Goal: Information Seeking & Learning: Learn about a topic

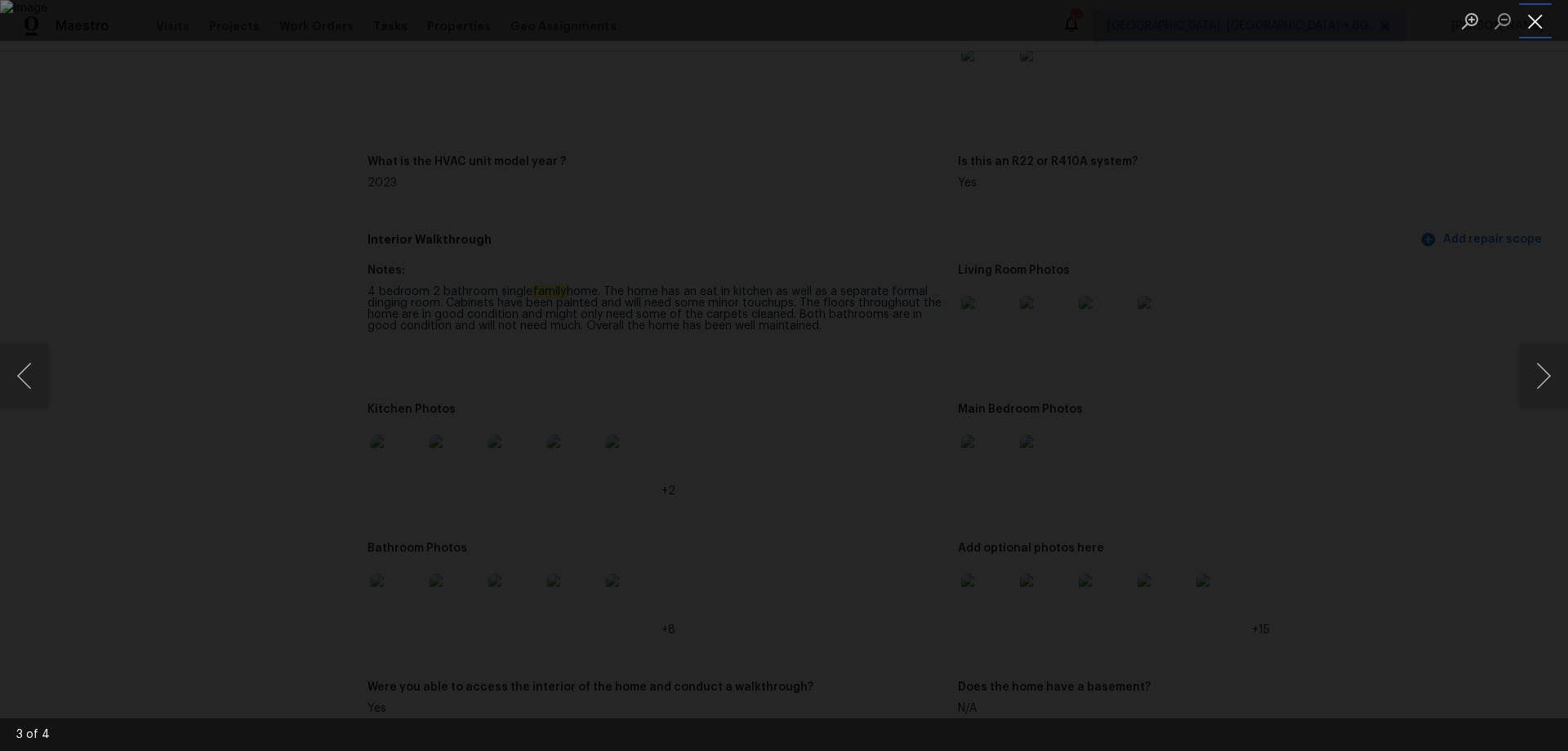
click at [1547, 21] on button "Close lightbox" at bounding box center [1535, 21] width 33 height 29
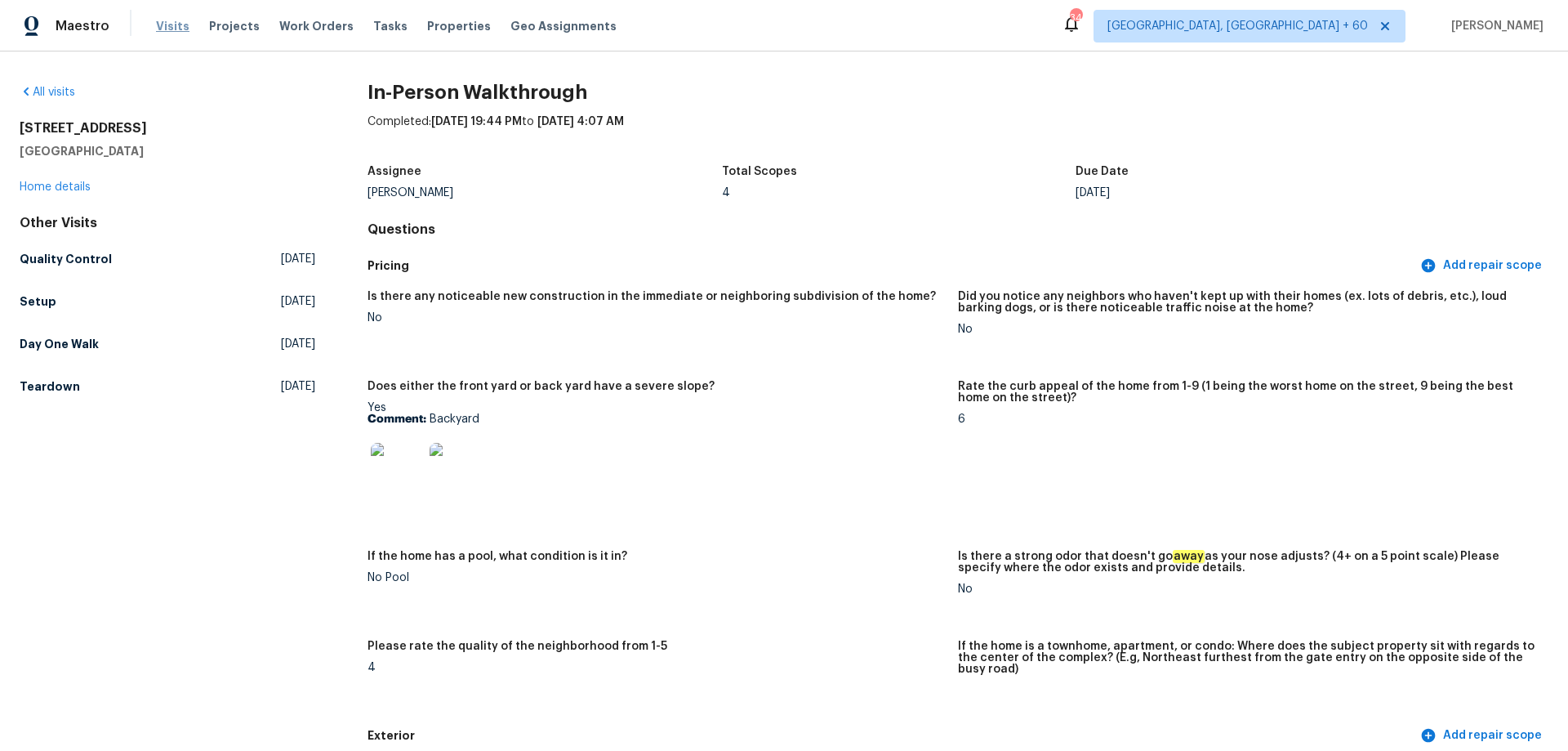
click at [162, 30] on span "Visits" at bounding box center [173, 25] width 34 height 16
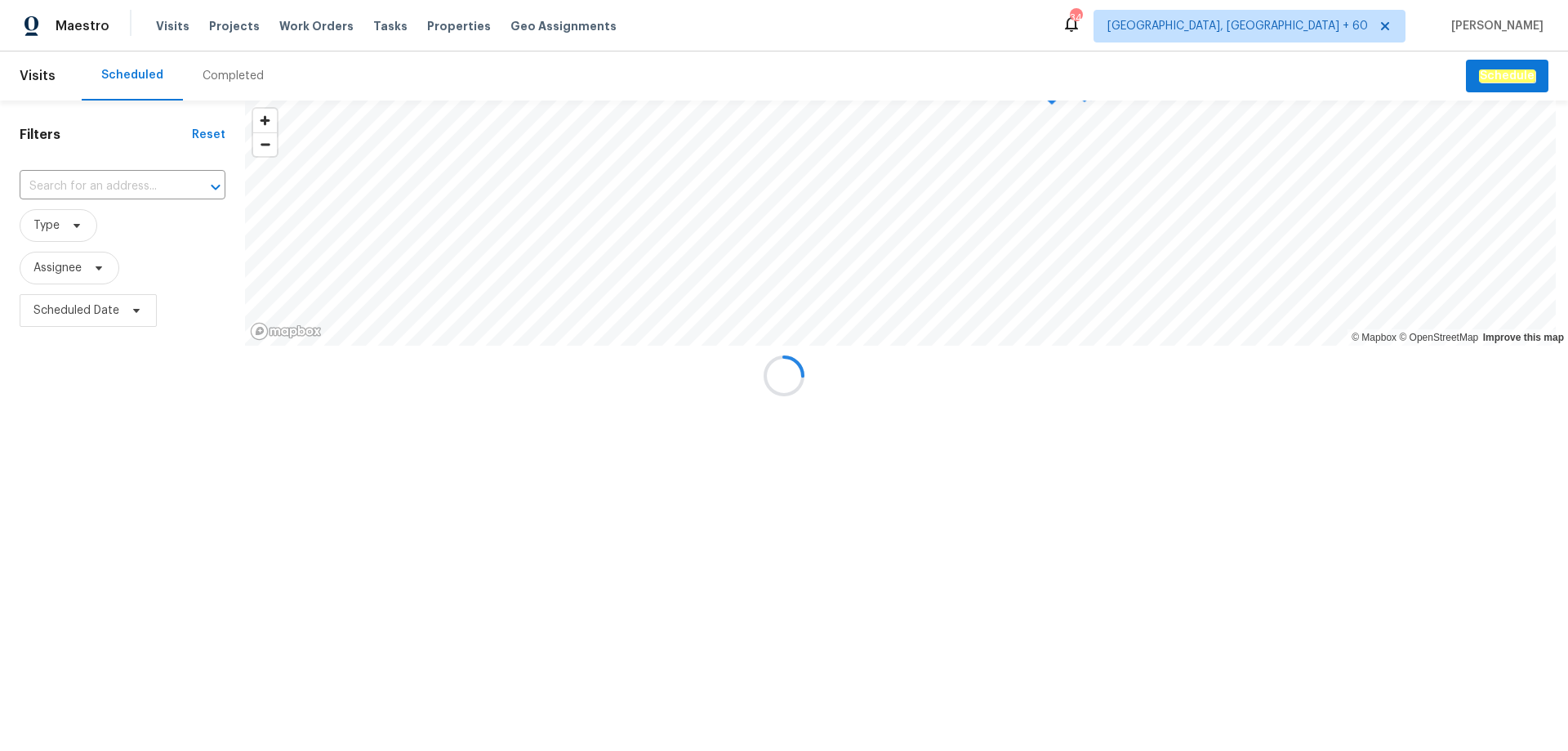
click at [245, 74] on div "Completed" at bounding box center [233, 75] width 62 height 16
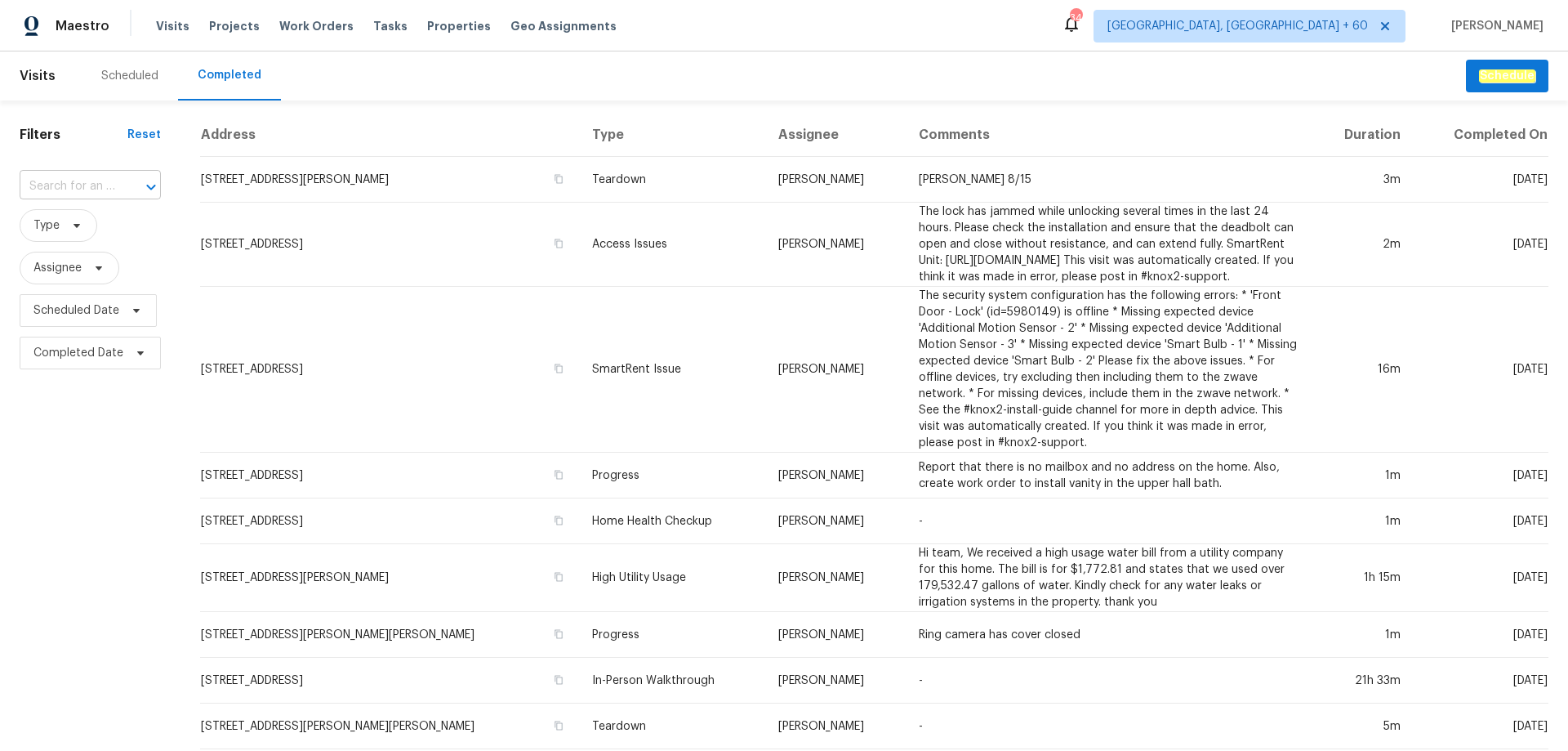
click at [106, 186] on input "text" at bounding box center [67, 186] width 95 height 25
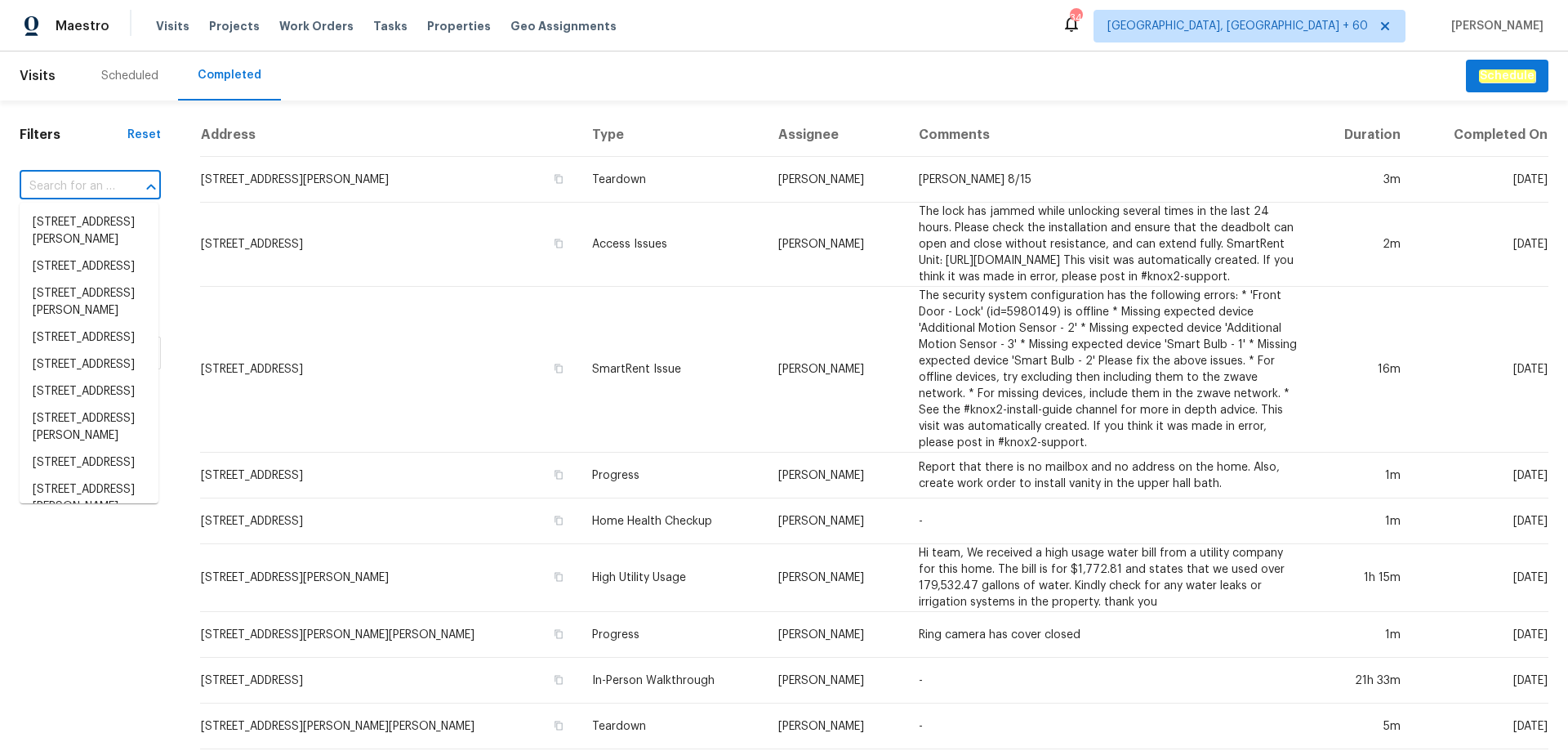
paste input "[STREET_ADDRESS][PERSON_NAME]"
type input "[STREET_ADDRESS][PERSON_NAME]"
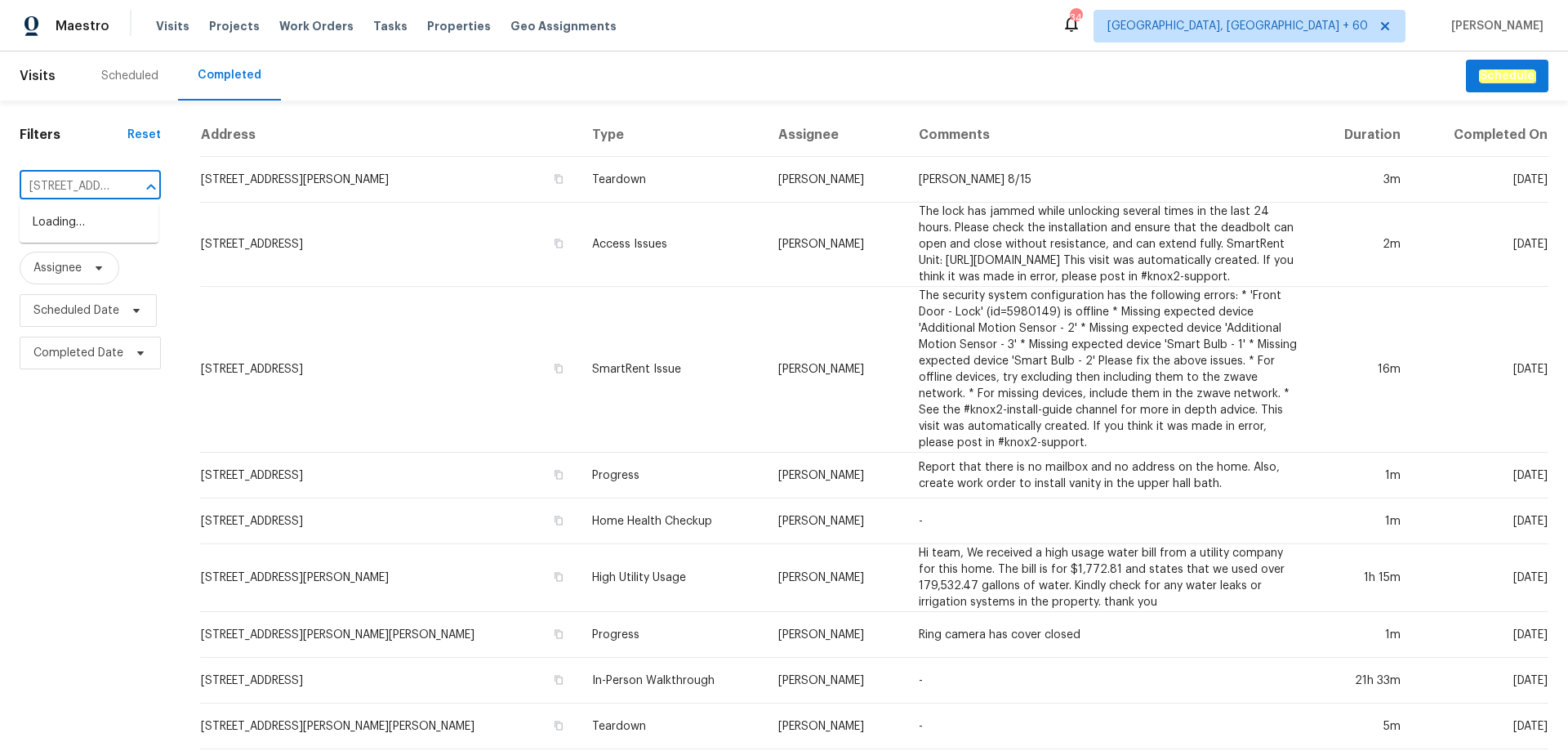
scroll to position [0, 87]
click at [99, 224] on li "[STREET_ADDRESS][PERSON_NAME]" at bounding box center [89, 231] width 139 height 44
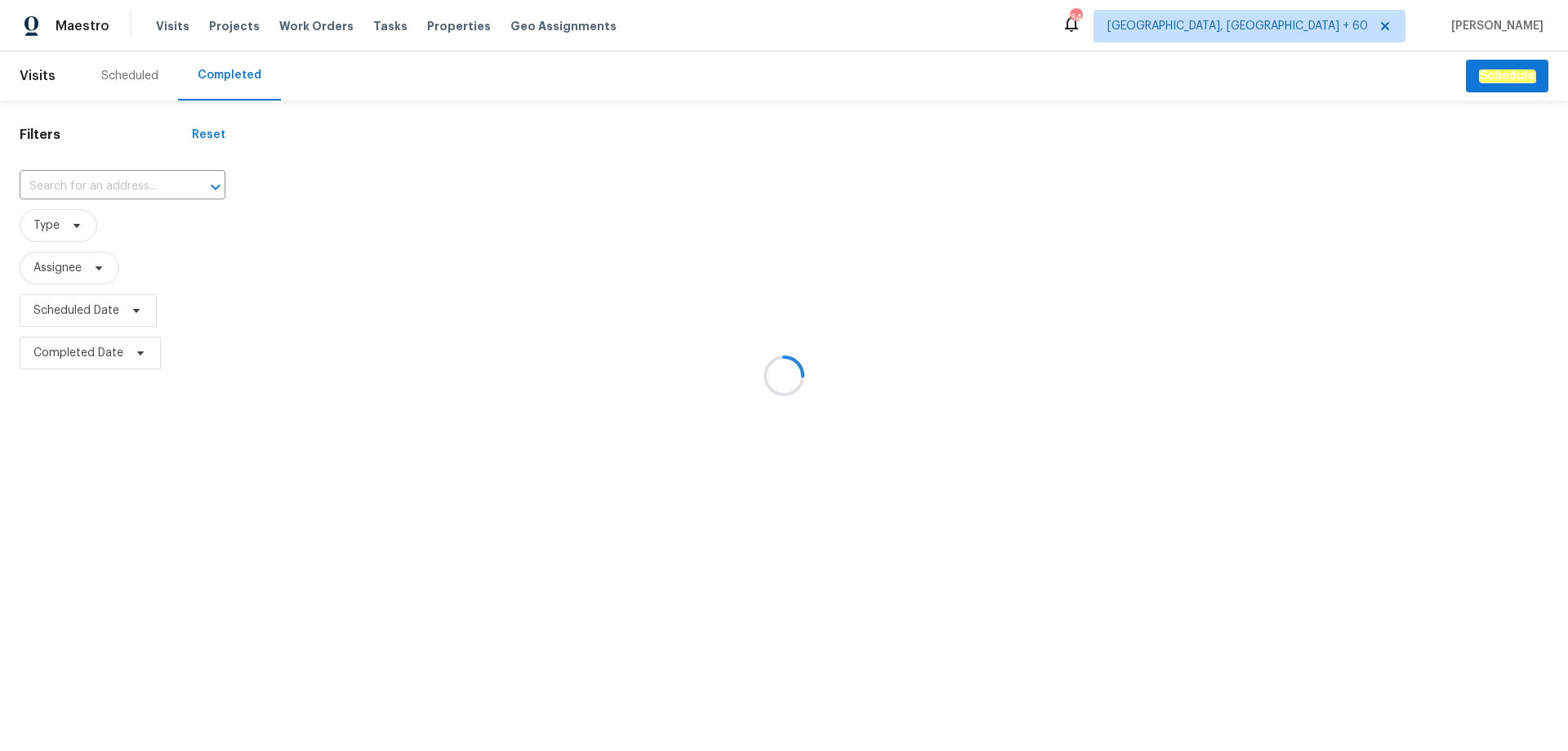
type input "[STREET_ADDRESS][PERSON_NAME]"
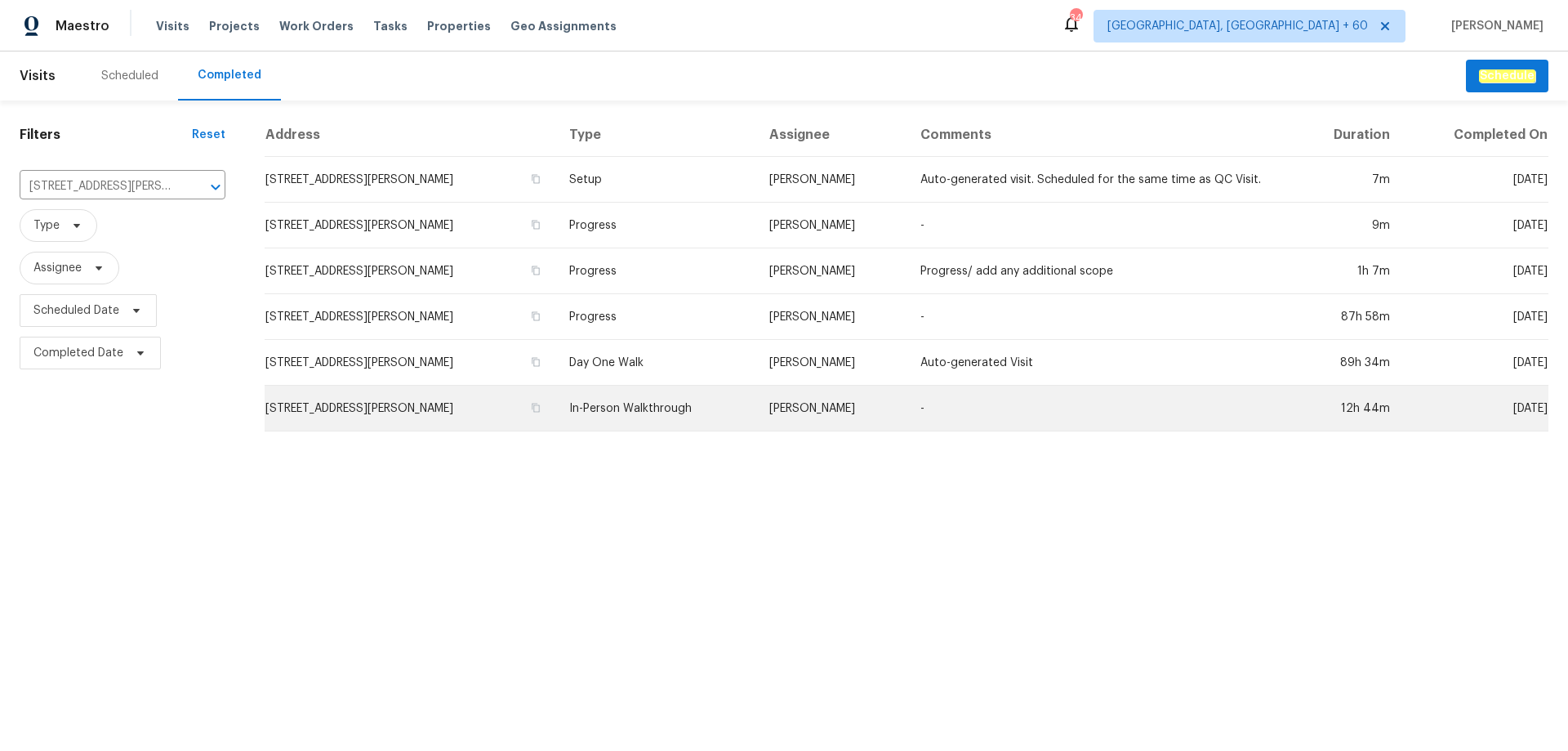
click at [583, 410] on td "In-Person Walkthrough" at bounding box center [655, 408] width 200 height 46
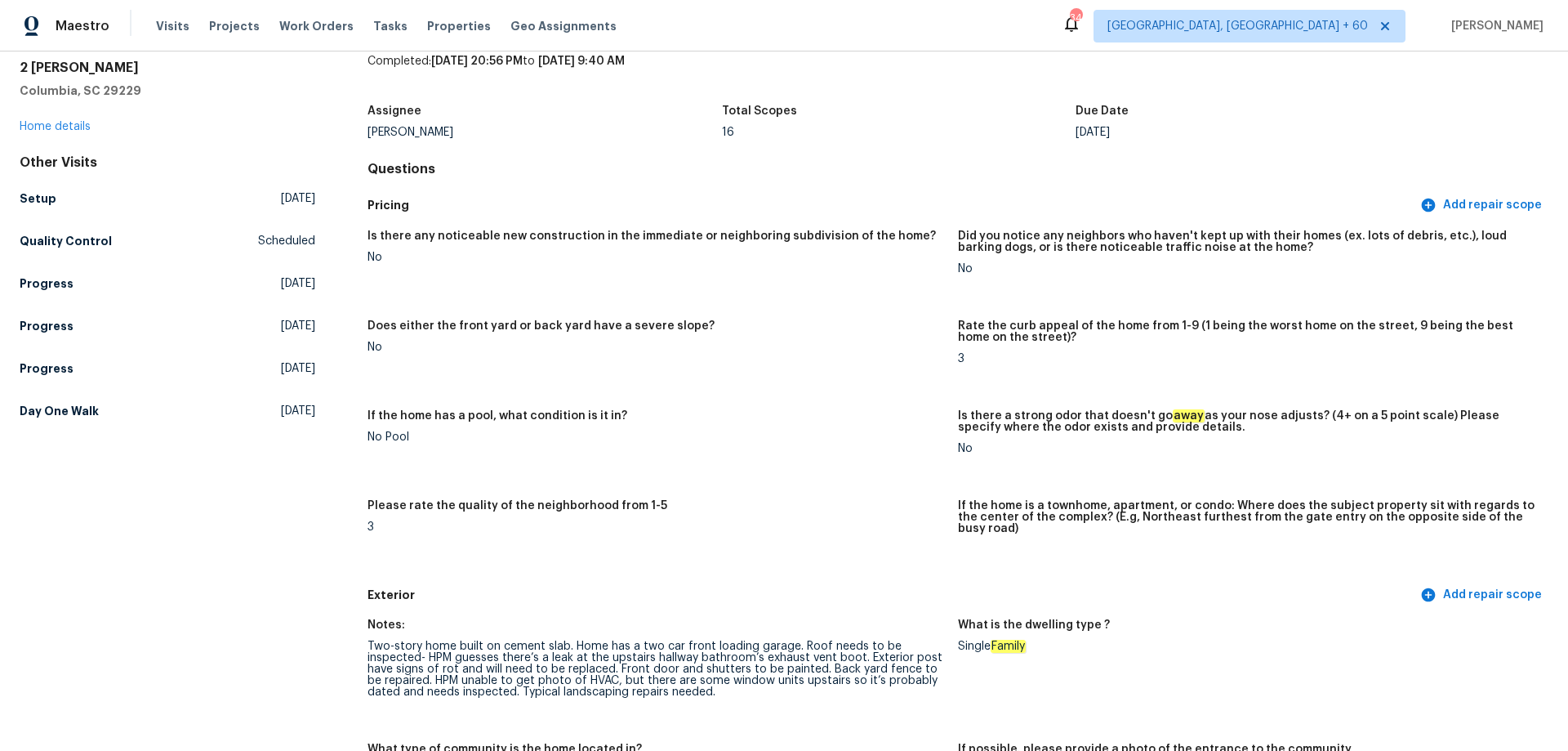
scroll to position [572, 0]
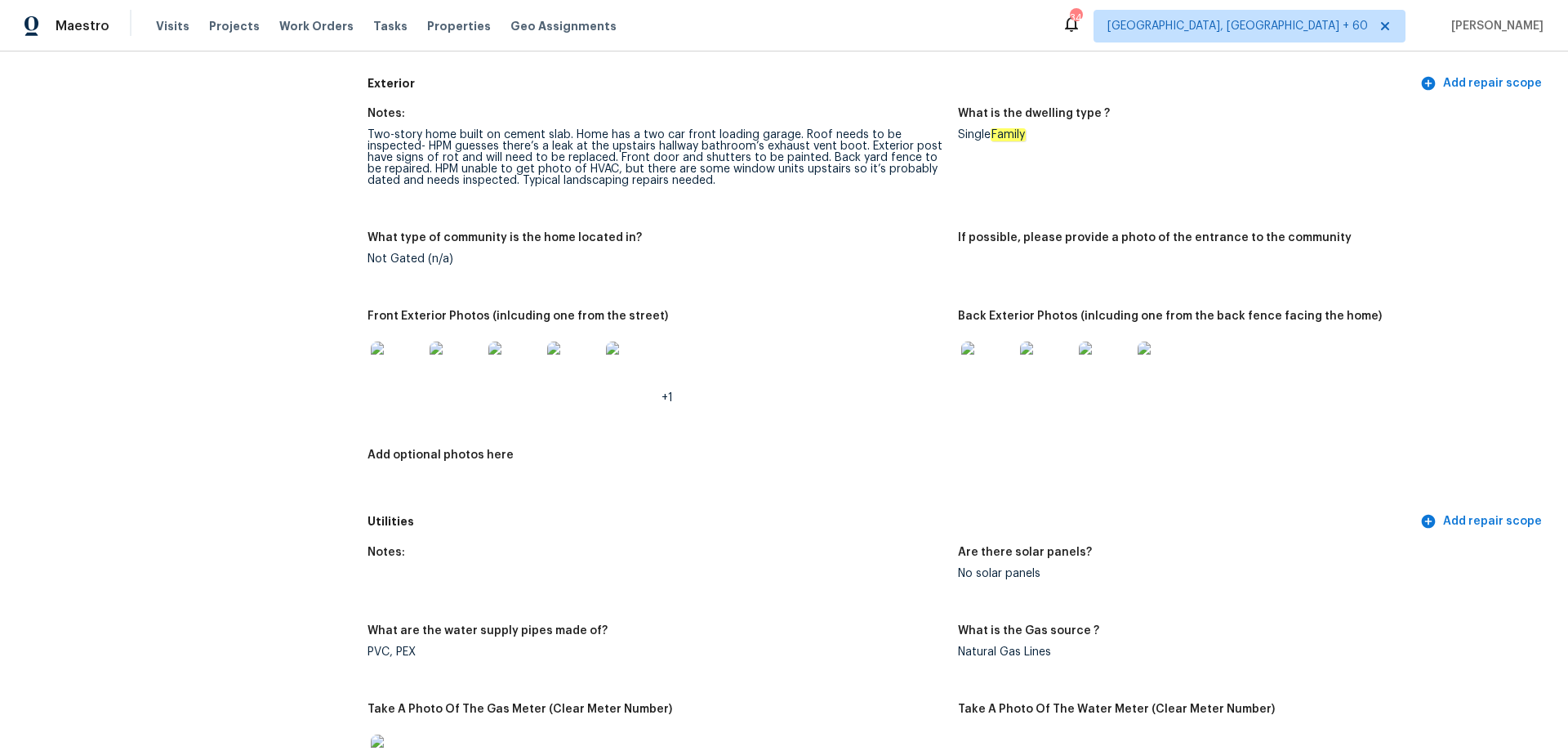
click at [386, 361] on img at bounding box center [397, 368] width 52 height 52
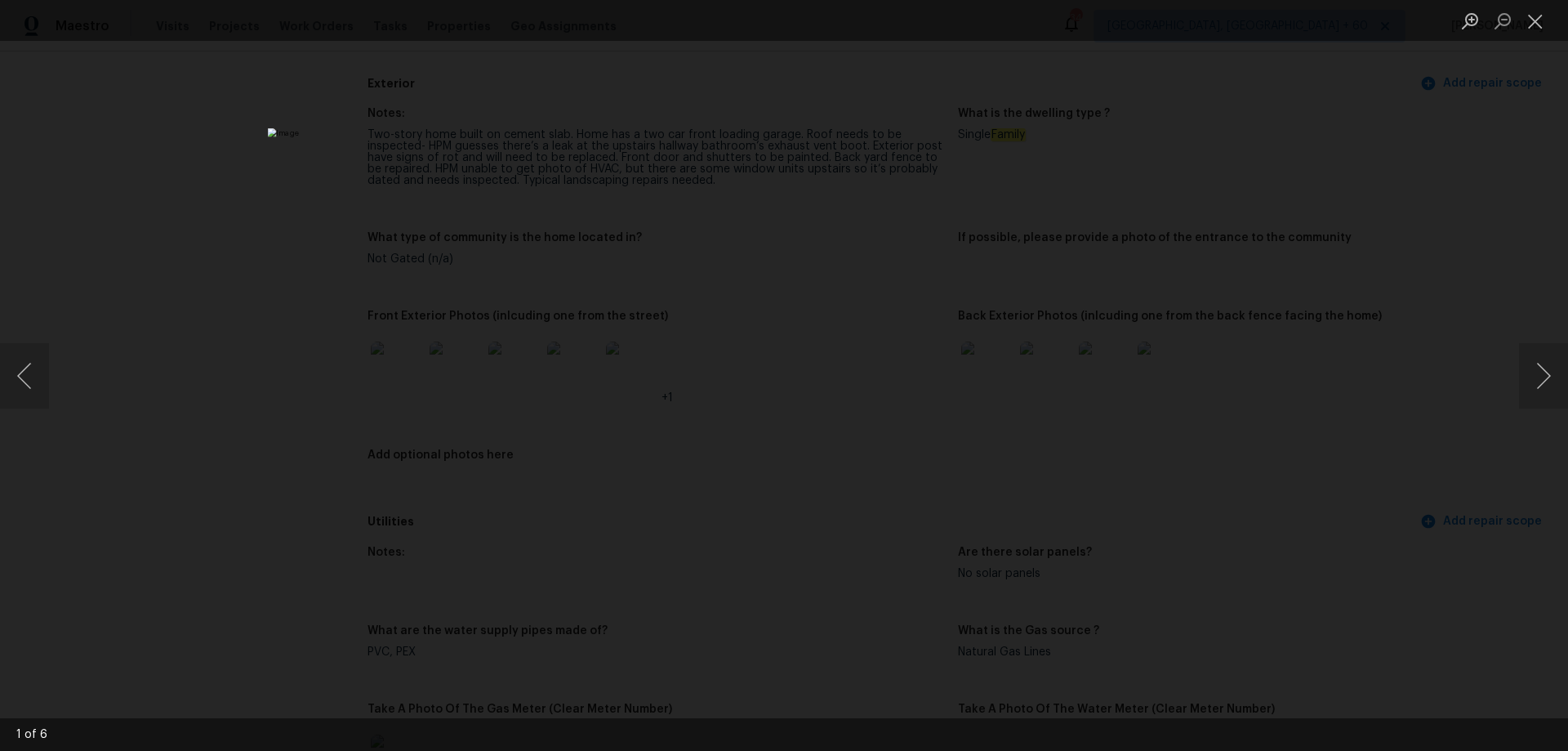
click at [1517, 383] on div "Lightbox" at bounding box center [784, 376] width 1568 height 751
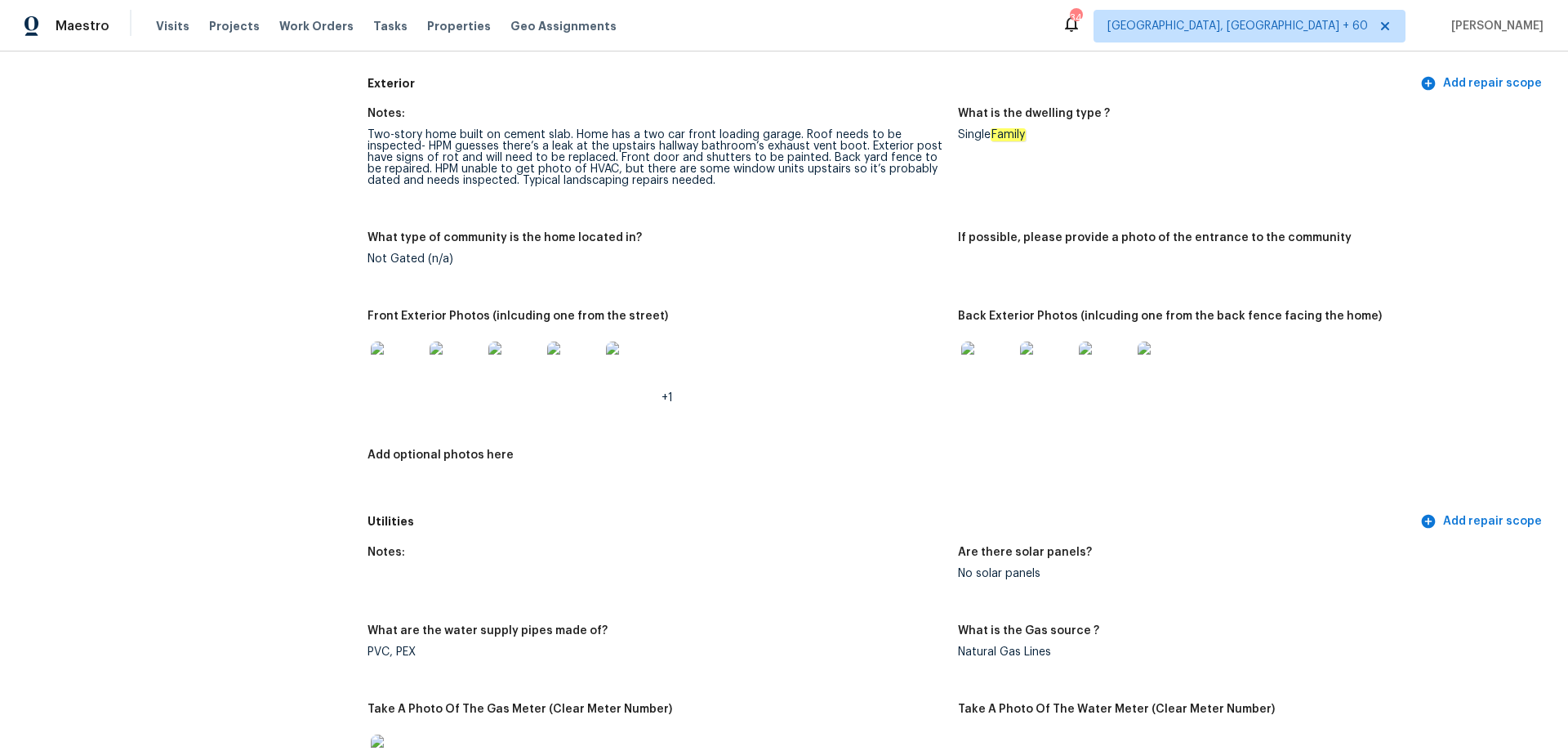
click at [620, 359] on img at bounding box center [632, 368] width 52 height 52
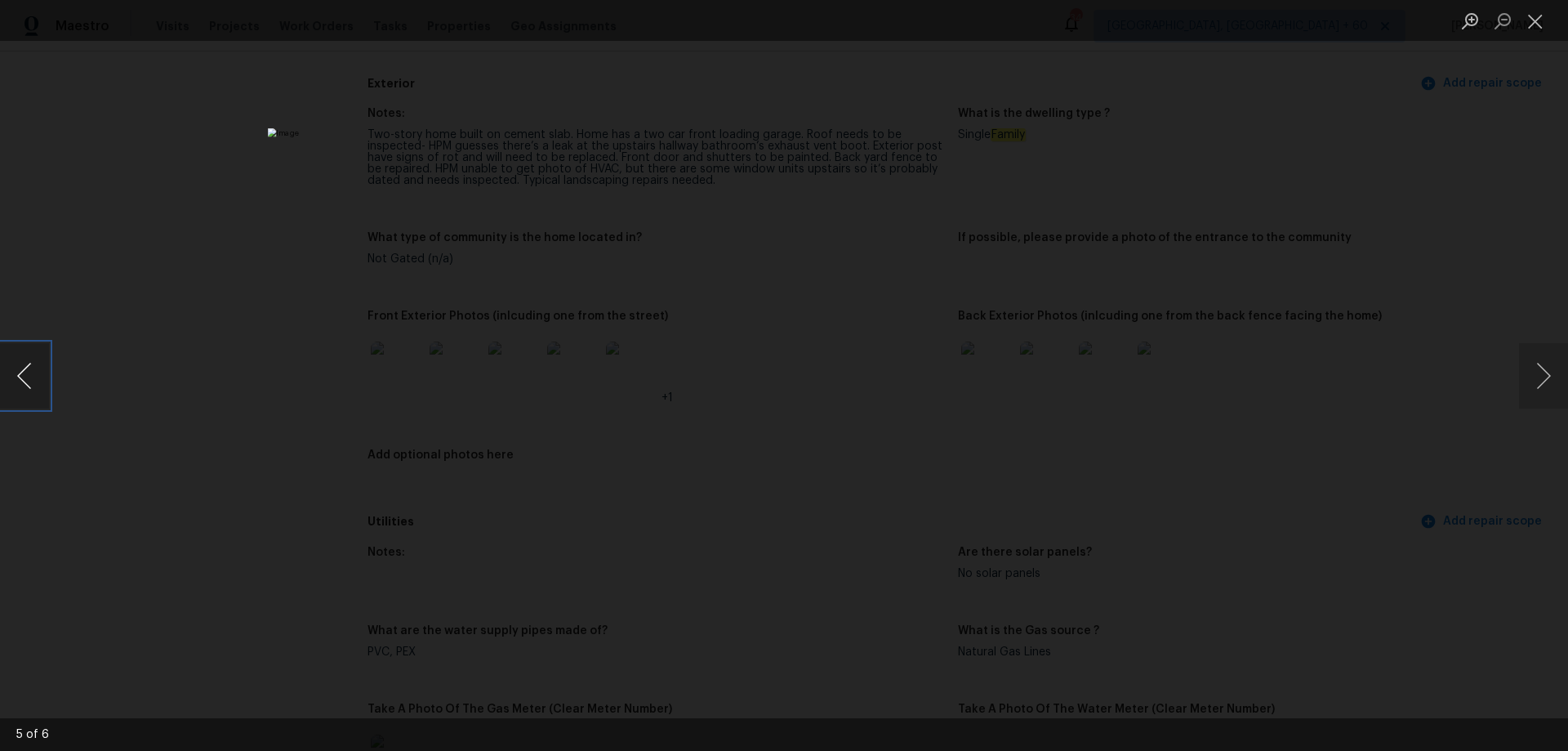
click at [23, 380] on button "Previous image" at bounding box center [24, 376] width 49 height 65
click at [24, 380] on button "Previous image" at bounding box center [24, 376] width 49 height 65
click at [1535, 14] on button "Close lightbox" at bounding box center [1535, 21] width 33 height 29
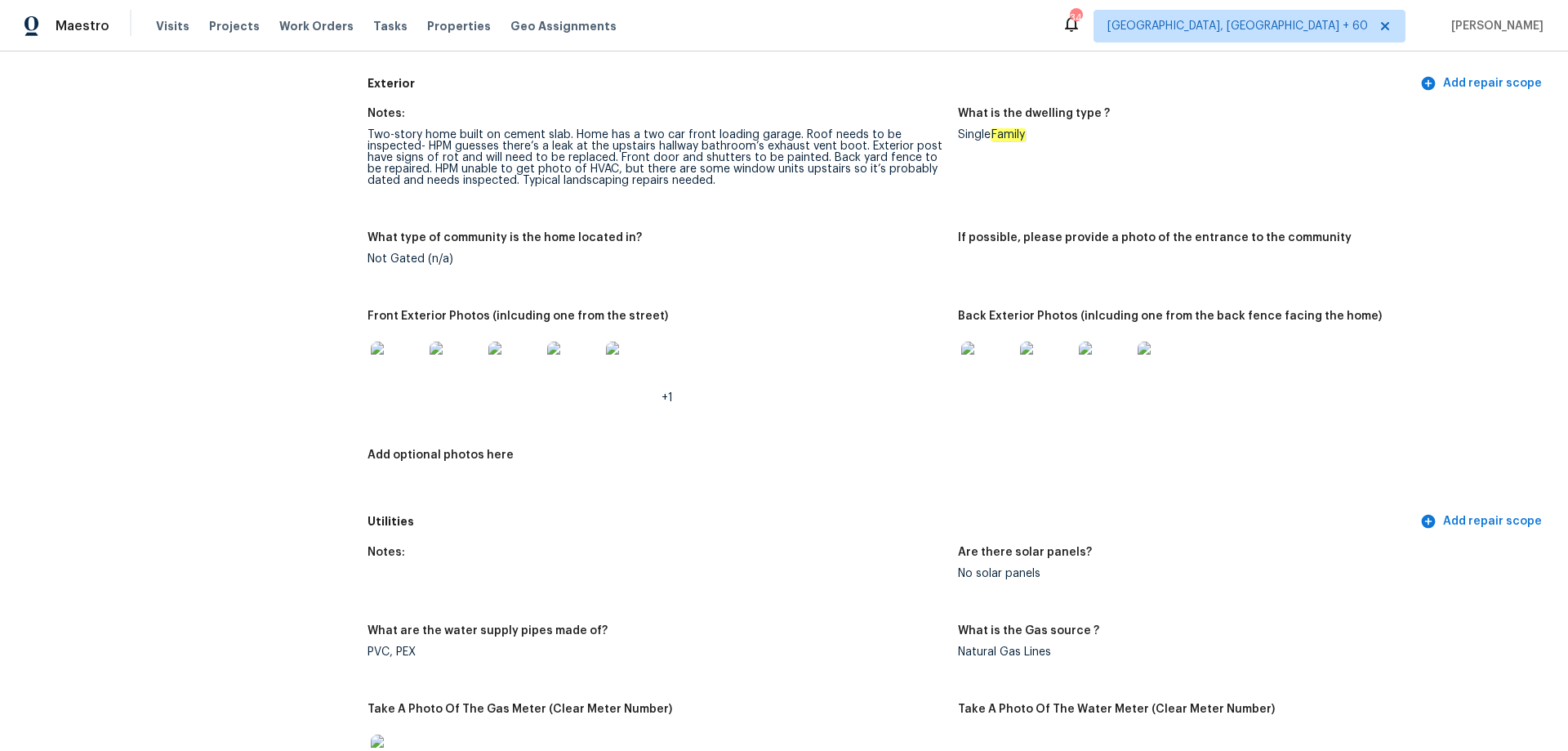
click at [976, 355] on img at bounding box center [988, 368] width 52 height 52
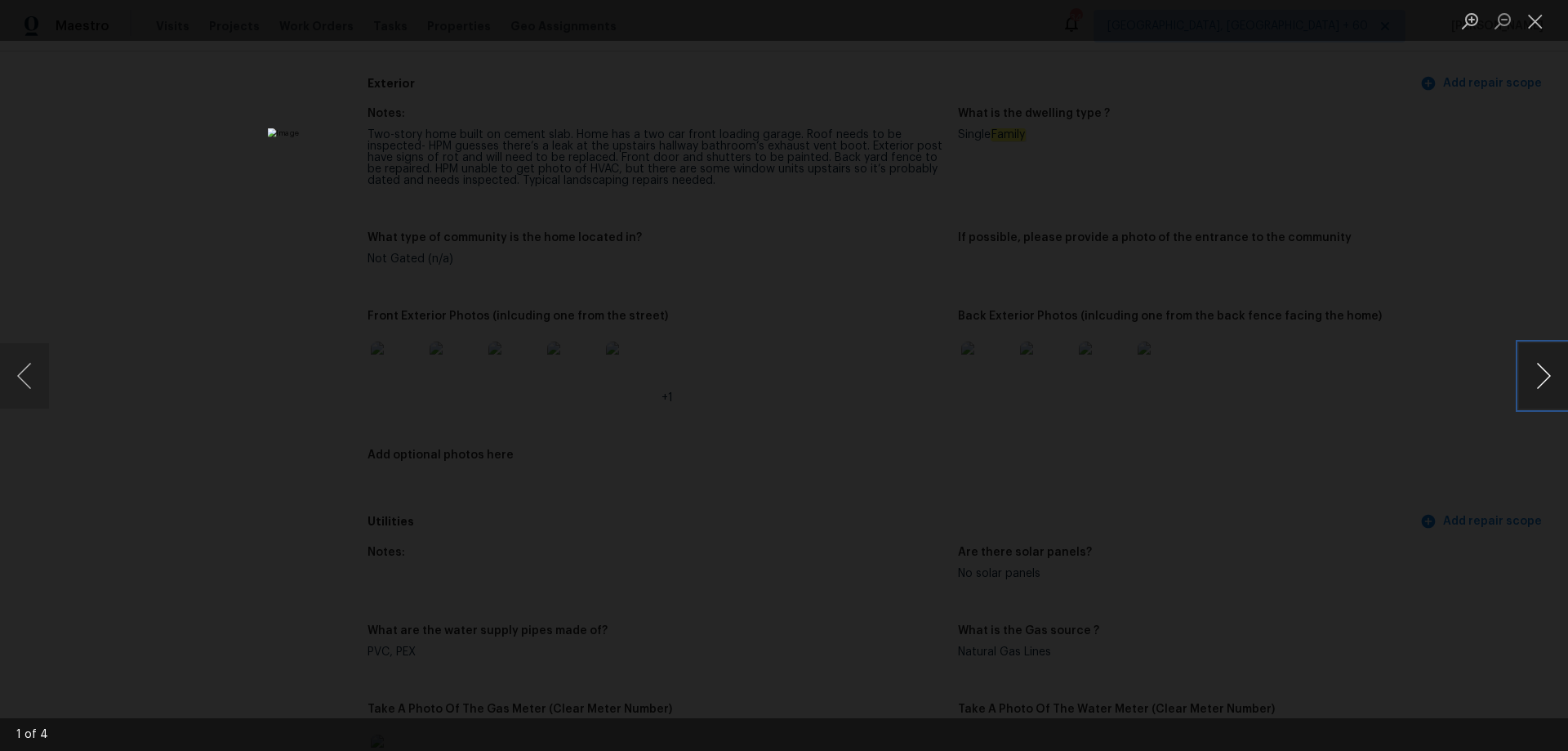
click at [1536, 377] on button "Next image" at bounding box center [1544, 376] width 49 height 65
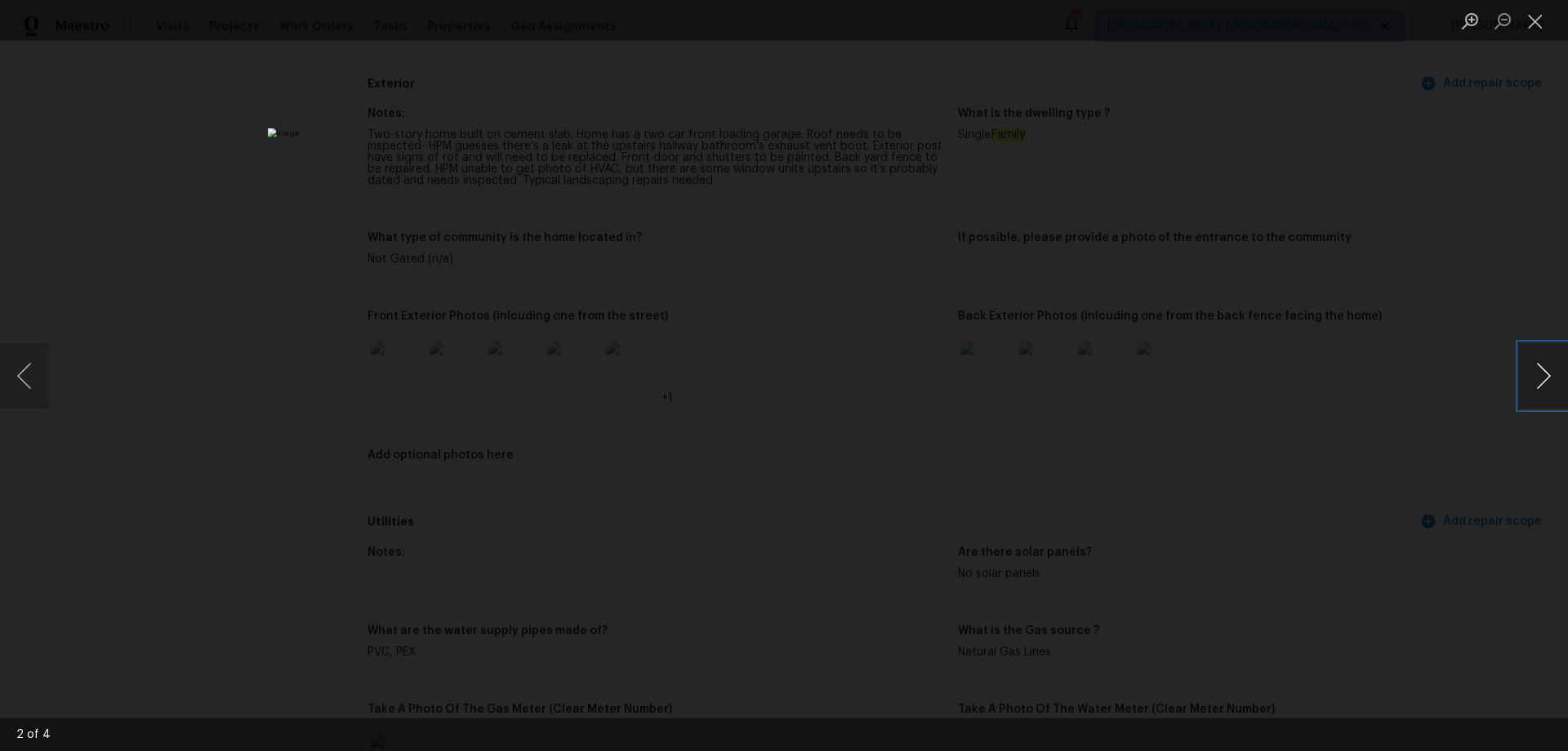
click at [1536, 377] on button "Next image" at bounding box center [1544, 376] width 49 height 65
click at [1532, 19] on button "Close lightbox" at bounding box center [1535, 21] width 33 height 29
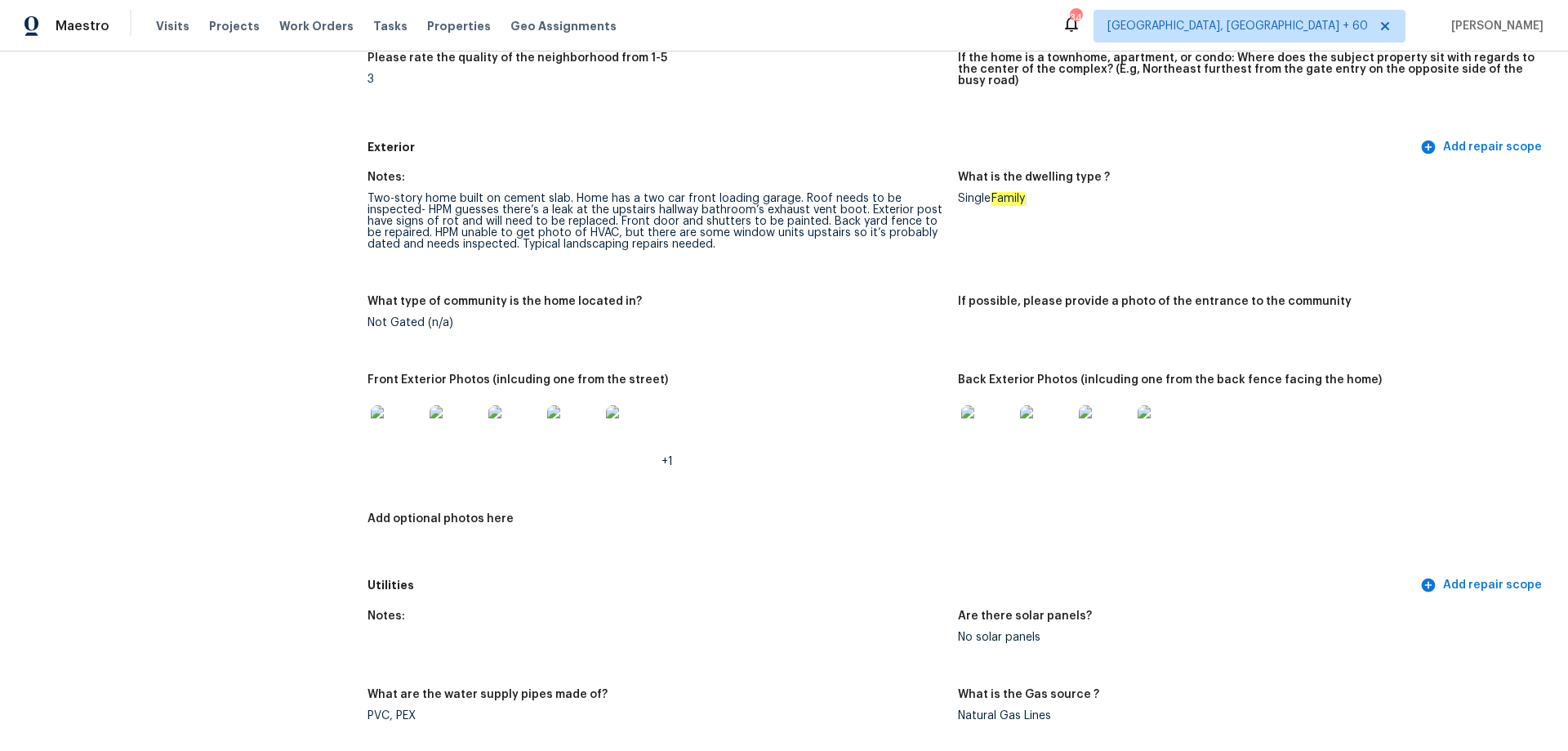
scroll to position [569, 0]
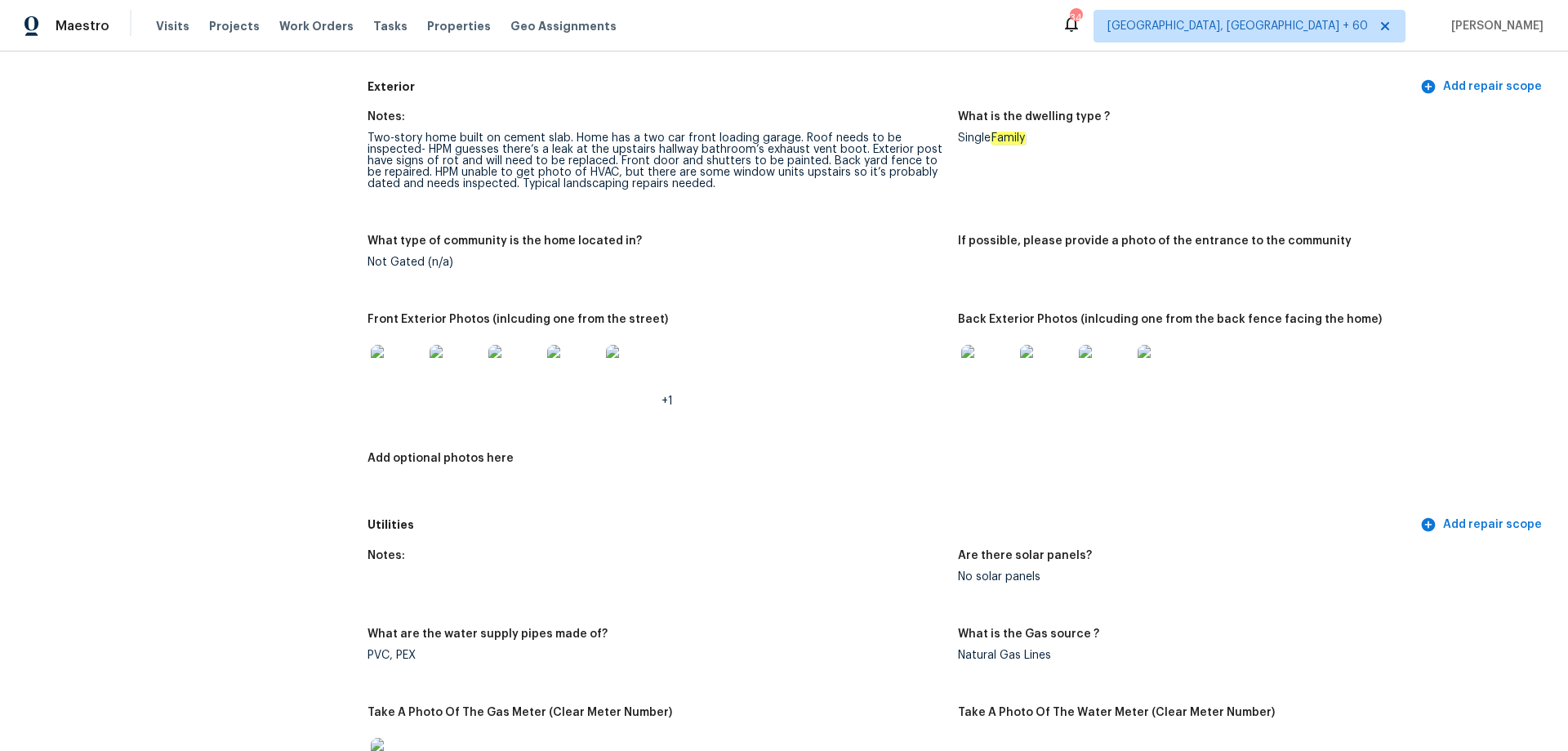
click at [971, 362] on img at bounding box center [988, 371] width 52 height 52
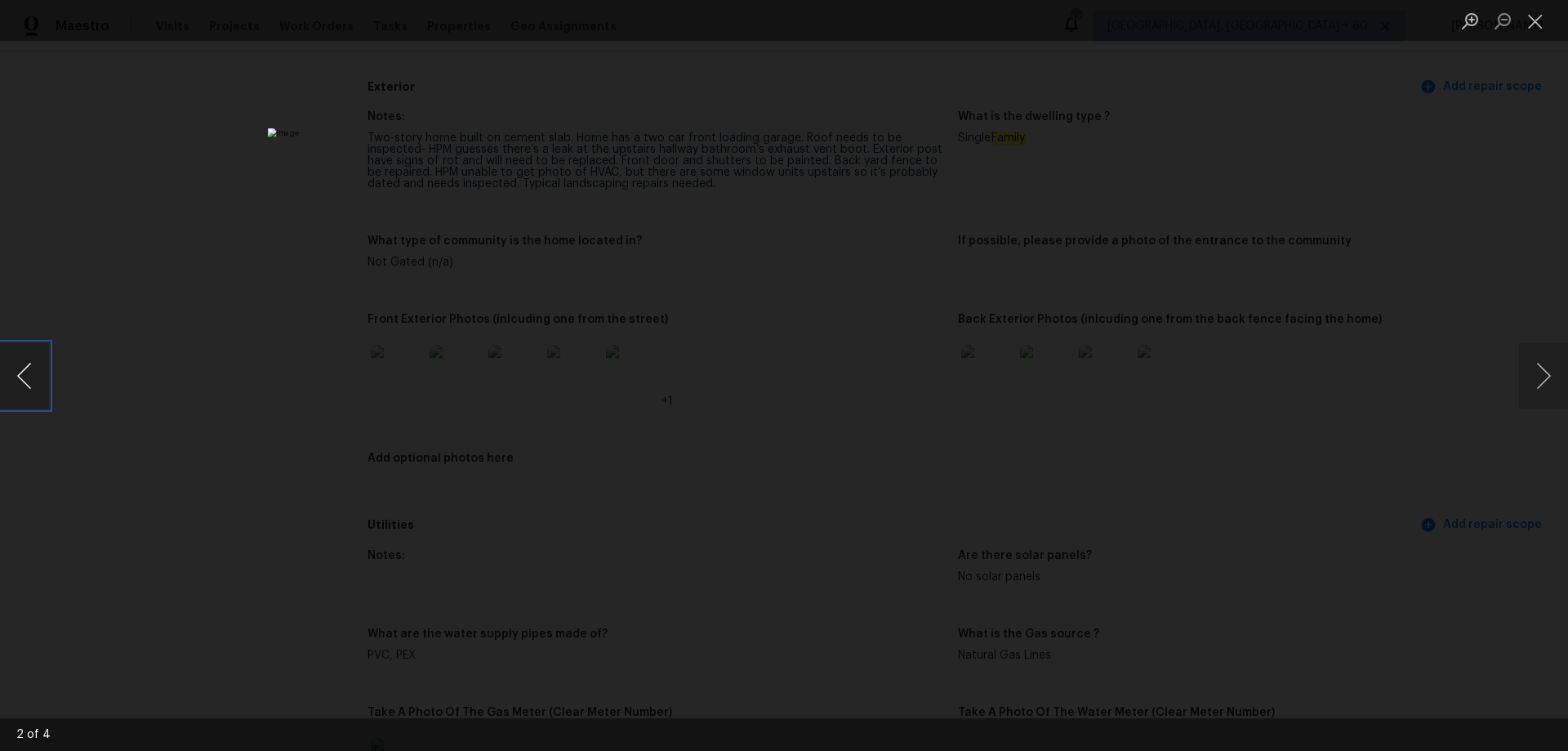
click at [23, 377] on button "Previous image" at bounding box center [24, 376] width 49 height 65
click at [33, 382] on button "Previous image" at bounding box center [24, 376] width 49 height 65
click at [13, 389] on button "Previous image" at bounding box center [24, 376] width 49 height 65
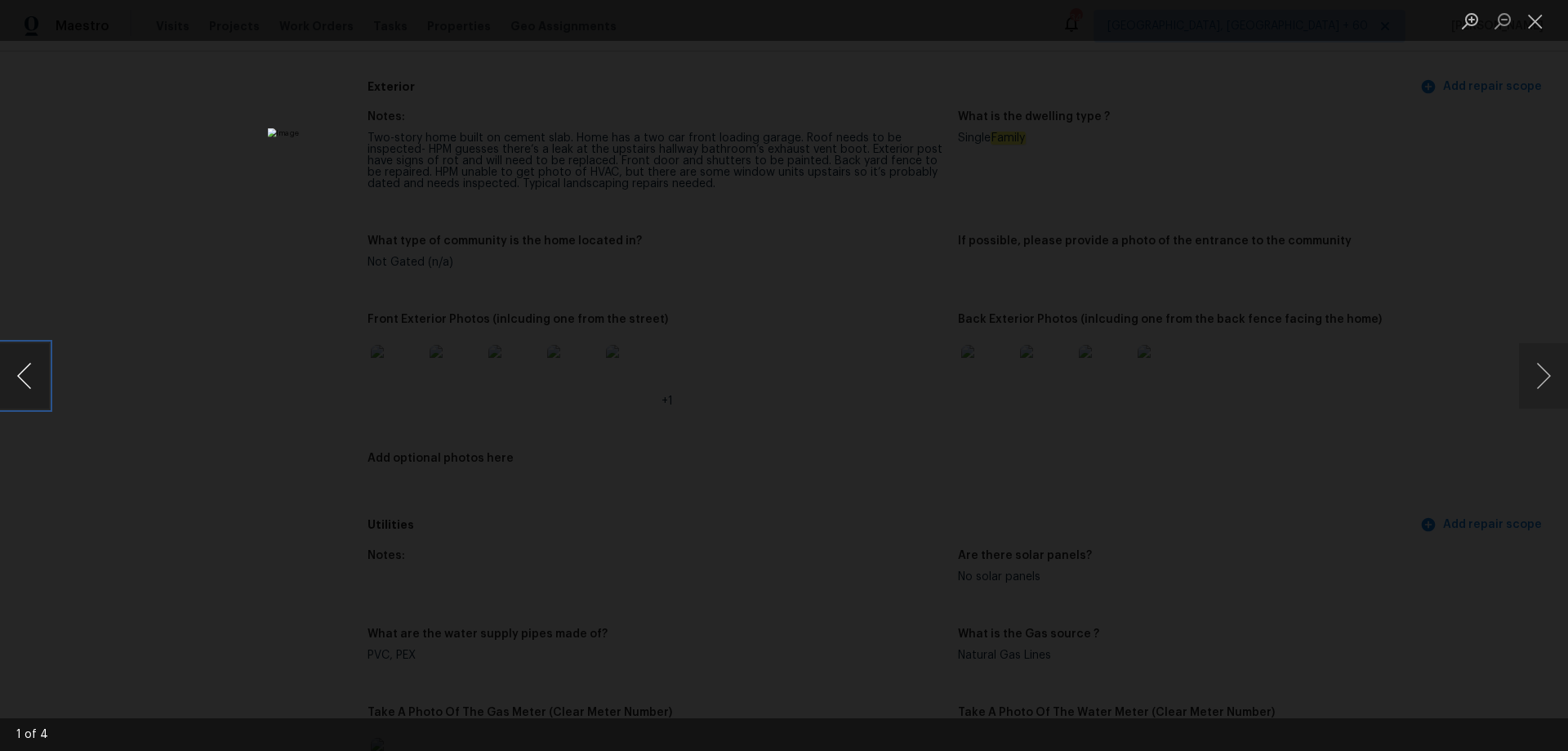
click at [13, 376] on button "Previous image" at bounding box center [24, 376] width 49 height 65
click at [1546, 20] on button "Close lightbox" at bounding box center [1535, 21] width 33 height 29
